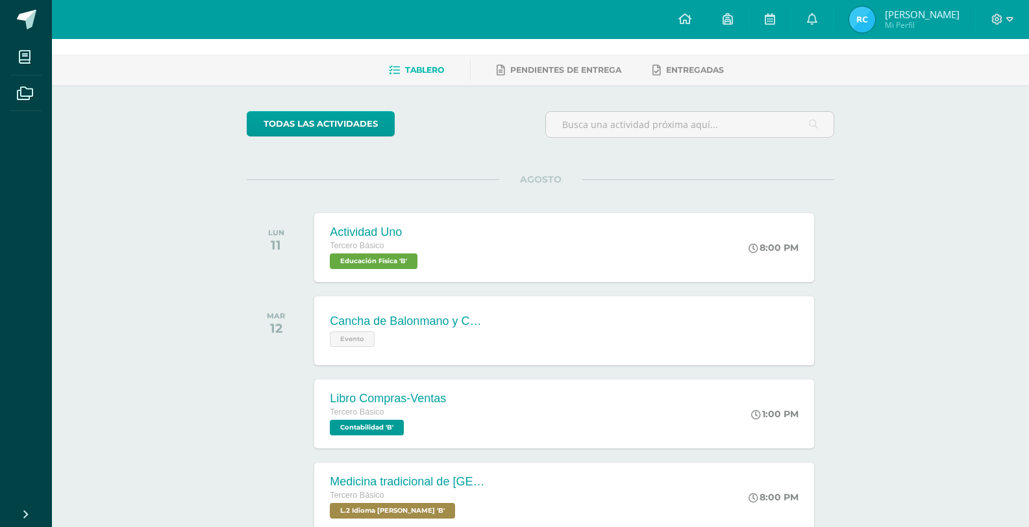
scroll to position [65, 0]
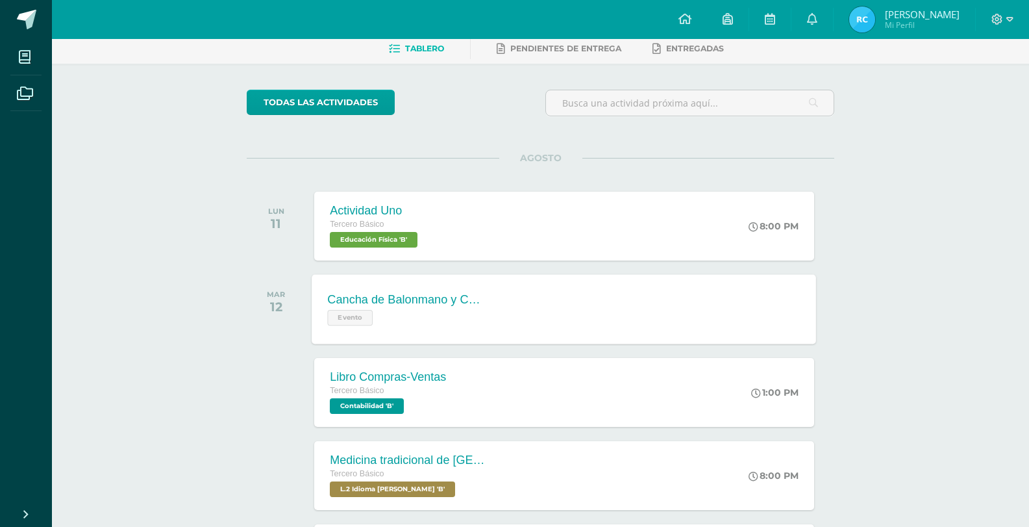
click at [427, 327] on div "Cancha de Balonmano y Contenido Evento" at bounding box center [406, 308] width 189 height 69
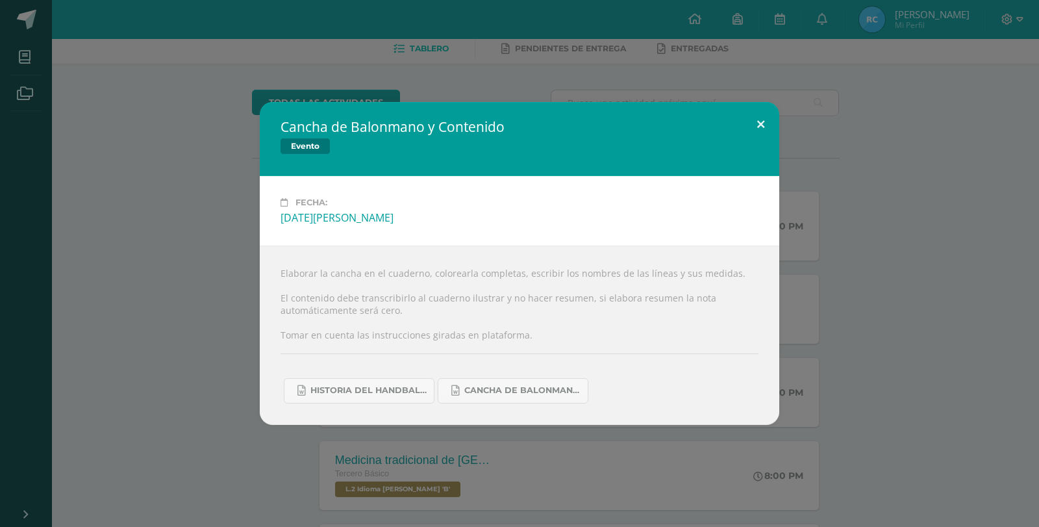
click at [762, 122] on button at bounding box center [760, 124] width 37 height 44
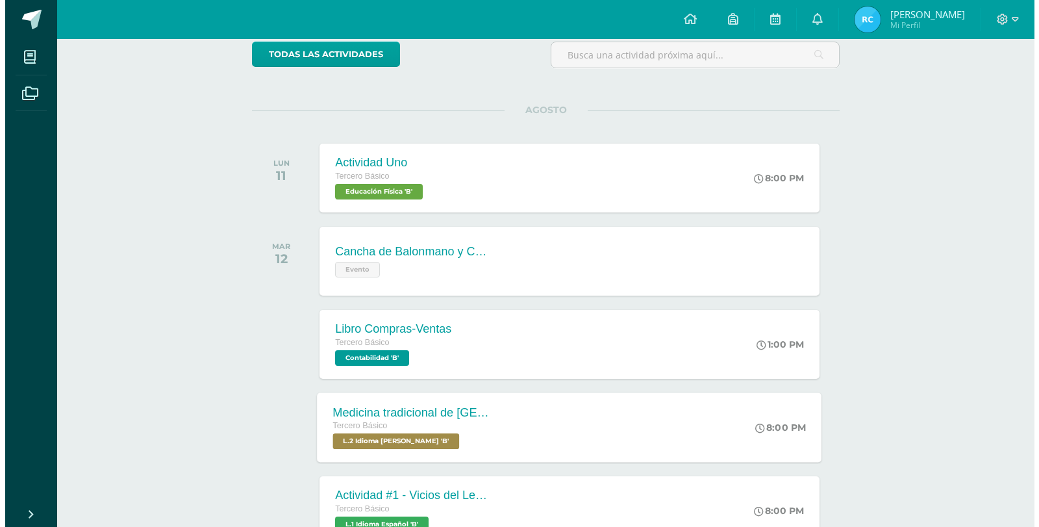
scroll to position [195, 0]
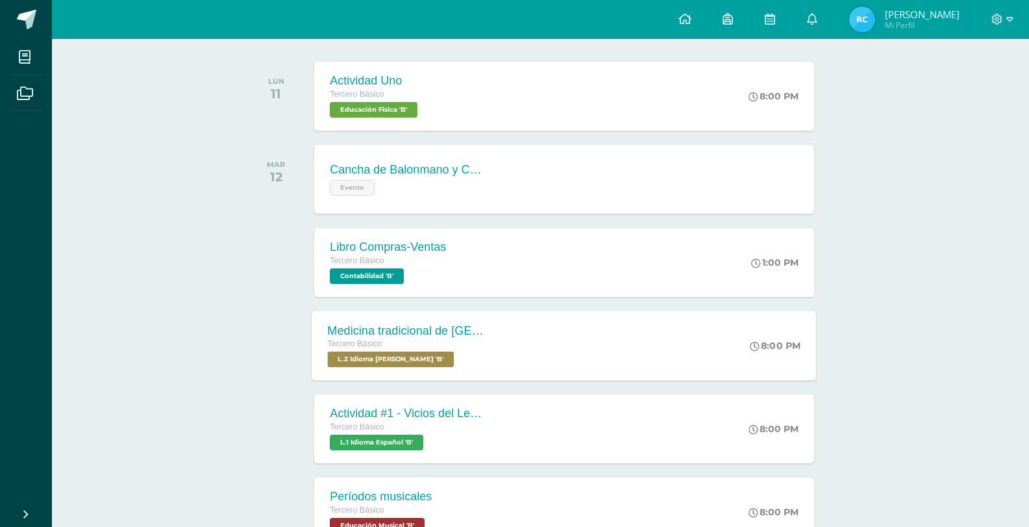
click at [512, 369] on div "Medicina tradicional de [GEOGRAPHIC_DATA] Tercero Básico L.2 Idioma [PERSON_NAM…" at bounding box center [564, 344] width 505 height 69
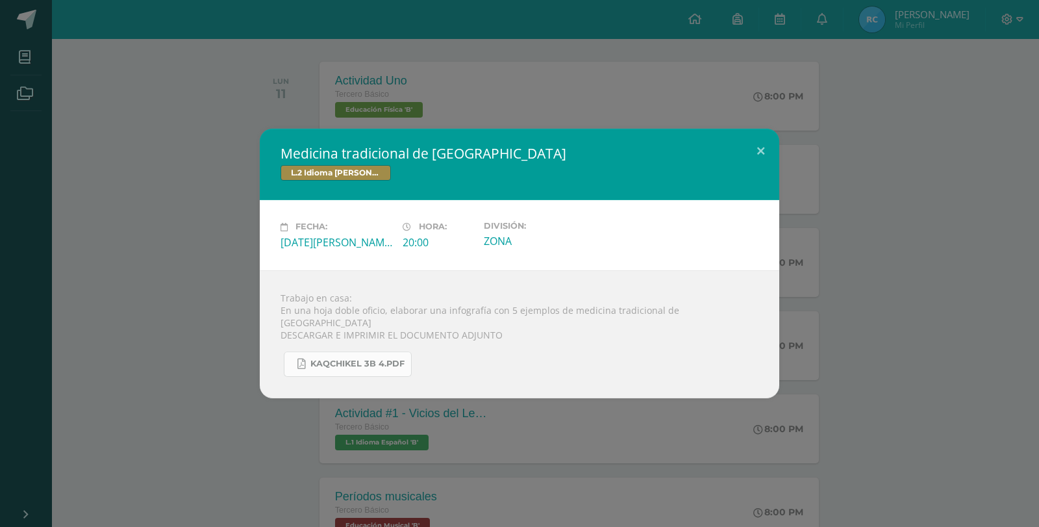
click at [319, 351] on link "KAQCHIKEL 3B 4.pdf" at bounding box center [348, 363] width 128 height 25
click at [778, 143] on button at bounding box center [760, 151] width 37 height 44
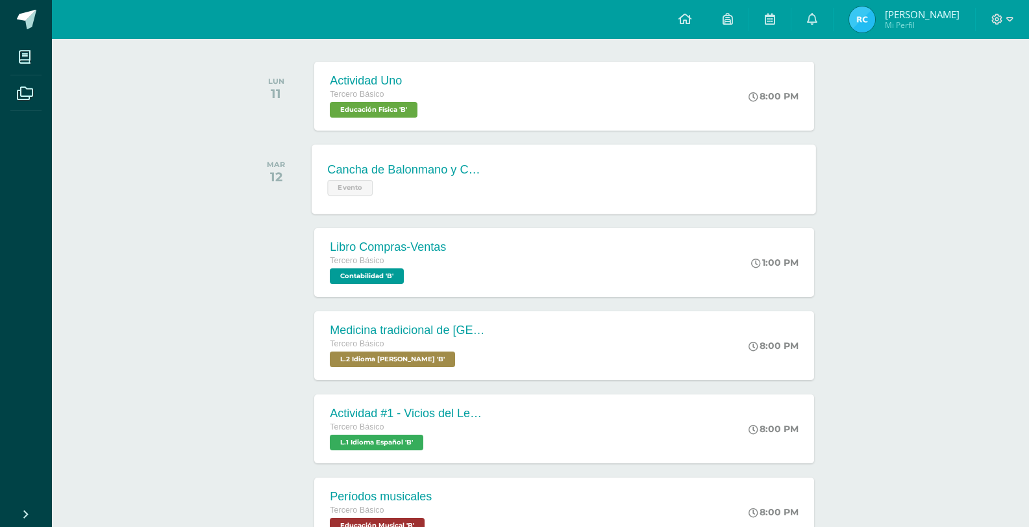
click at [366, 156] on div "Cancha de Balonmano y Contenido Evento" at bounding box center [406, 178] width 189 height 69
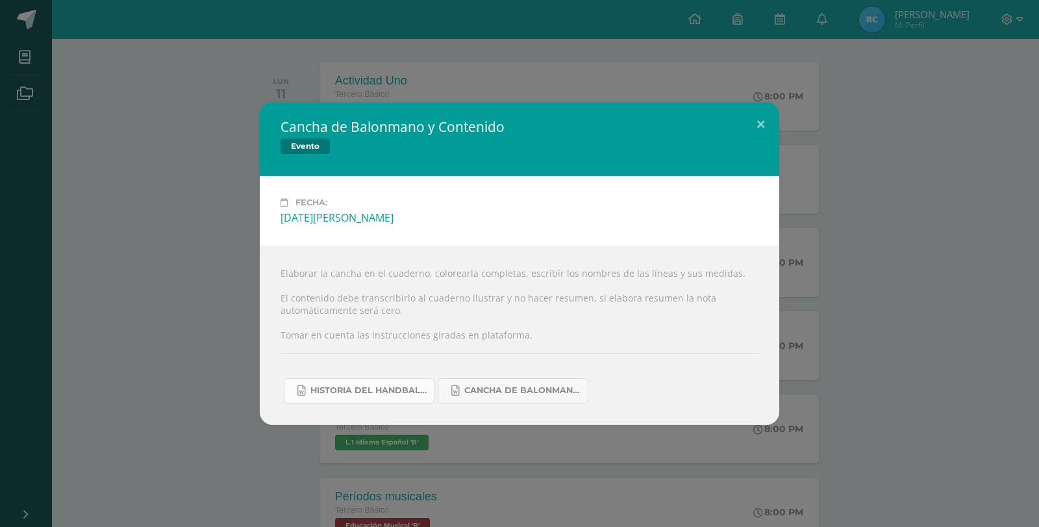
click at [398, 395] on span "Historia del handball.docx" at bounding box center [368, 390] width 117 height 10
drag, startPoint x: 898, startPoint y: 42, endPoint x: 653, endPoint y: 251, distance: 321.5
click at [653, 251] on div "Elaborar la cancha en el cuaderno, colorearla completas, escribir los nombres d…" at bounding box center [519, 334] width 519 height 179
click at [749, 120] on button at bounding box center [760, 124] width 37 height 44
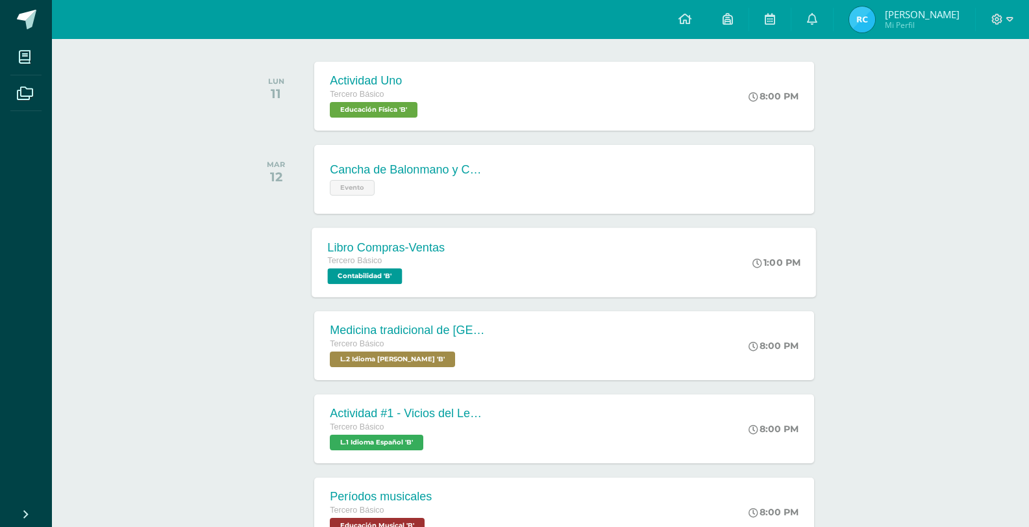
click at [531, 293] on div "Libro Compras-Ventas Tercero Básico Contabilidad 'B' 1:00 PM Libro Compras-Vent…" at bounding box center [564, 261] width 505 height 69
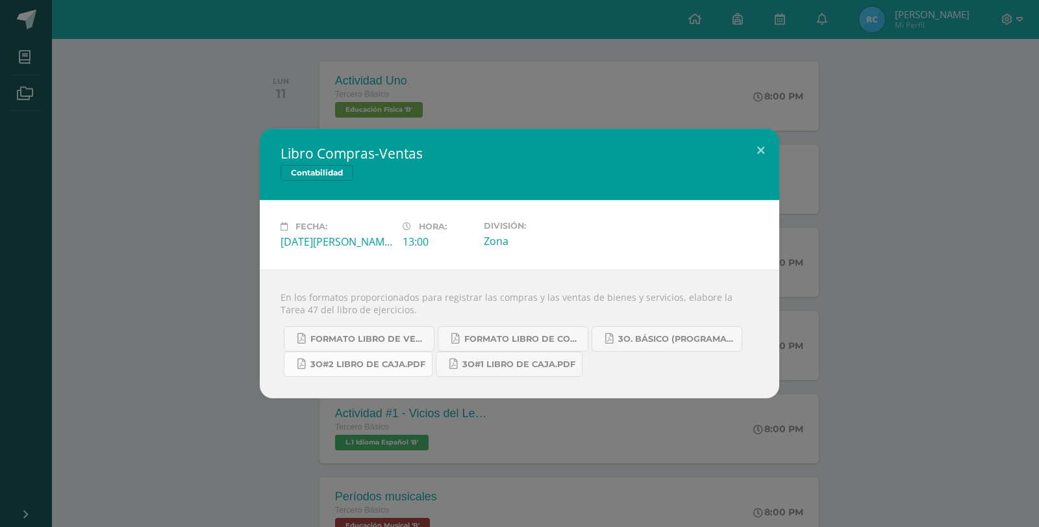
click at [380, 357] on link "3o#2 Libro de Caja.pdf" at bounding box center [358, 363] width 149 height 25
